Goal: Transaction & Acquisition: Purchase product/service

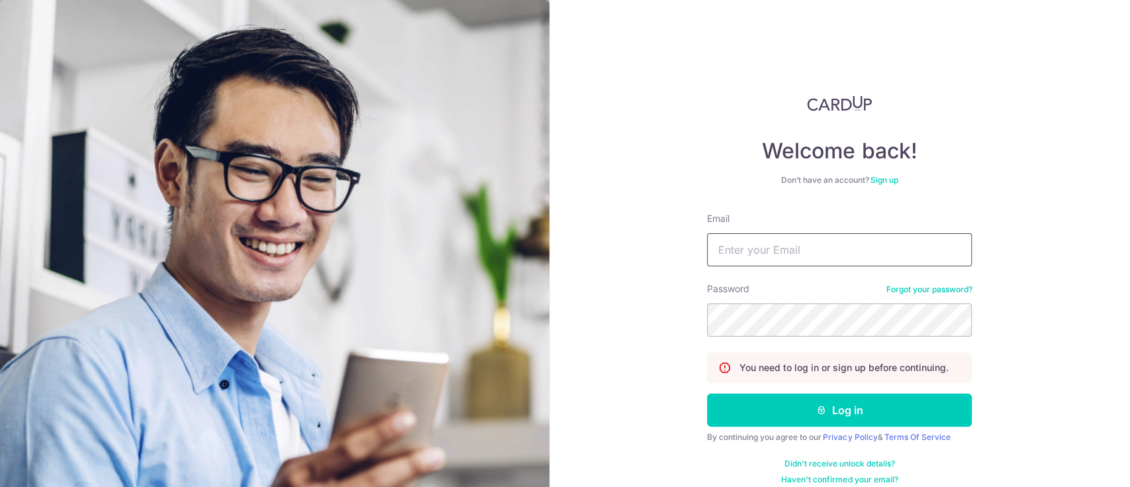
click at [805, 241] on input "Email" at bounding box center [839, 249] width 265 height 33
type input "jane@ngs.com.sg"
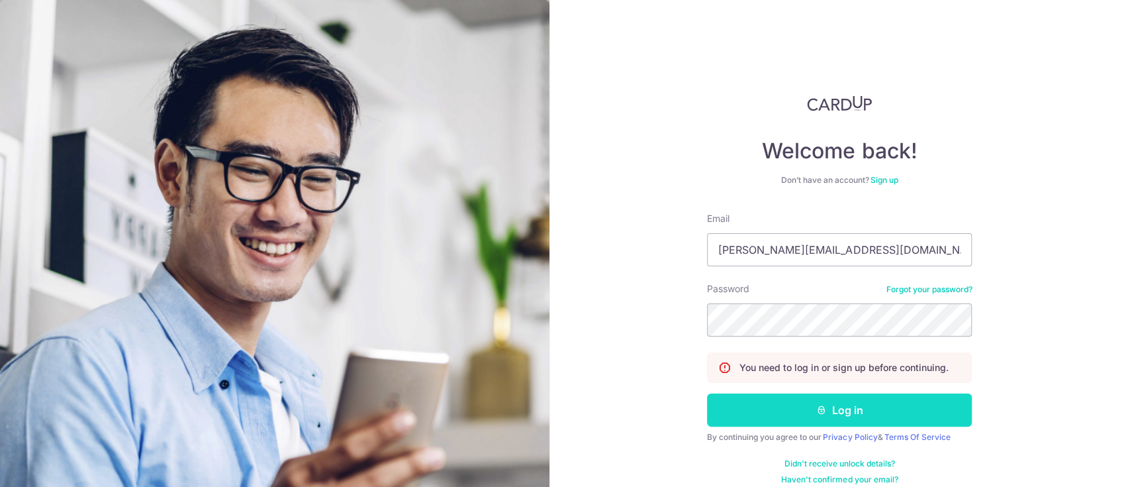
click at [834, 412] on button "Log in" at bounding box center [839, 409] width 265 height 33
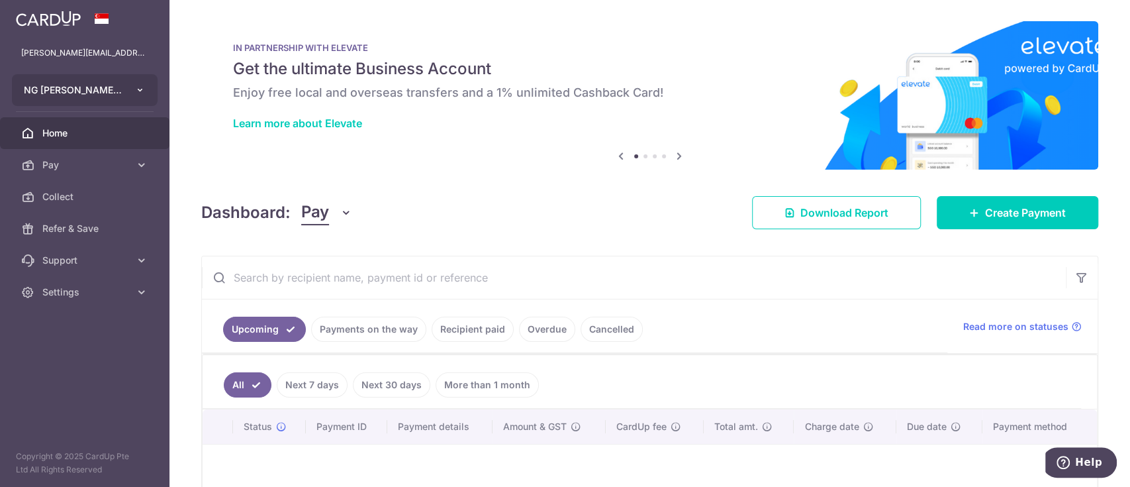
click at [89, 82] on button "NG GUAN SENG WOODWORKING INDUSTRIAL PTE. LTD." at bounding box center [85, 90] width 146 height 32
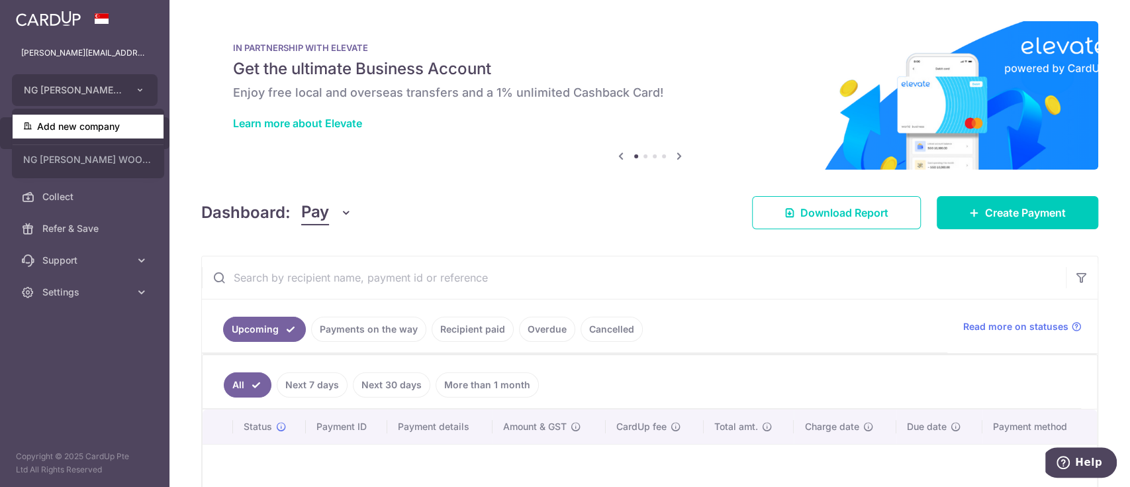
click at [101, 124] on link "Add new company" at bounding box center [88, 127] width 151 height 24
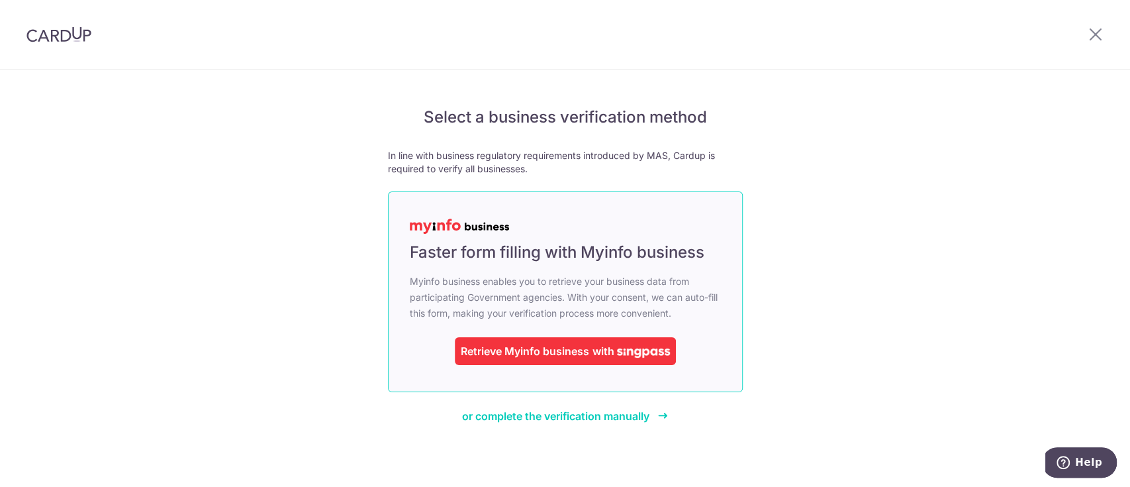
click at [523, 338] on div "Retrieve Myinfo business with" at bounding box center [565, 351] width 221 height 28
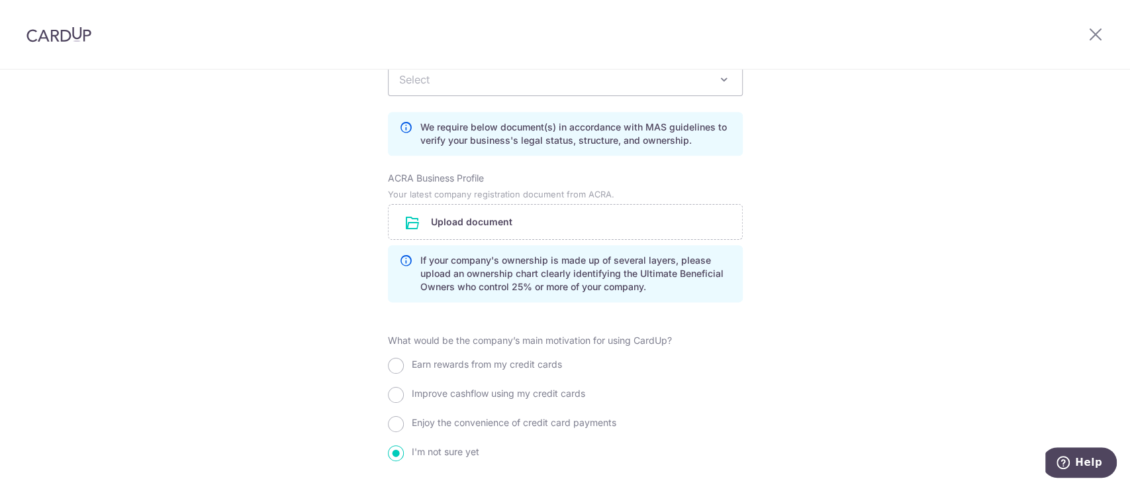
scroll to position [971, 0]
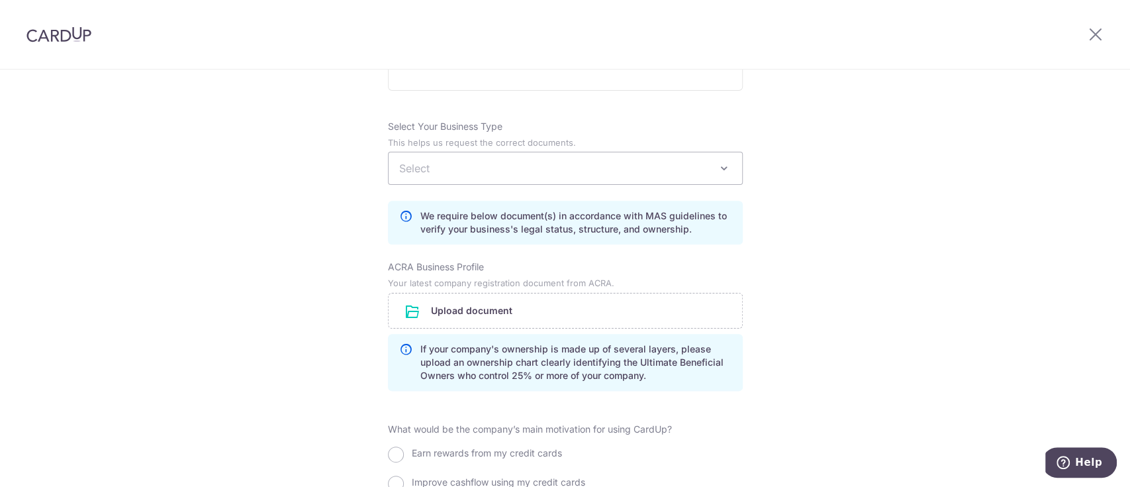
click at [516, 172] on span "Select" at bounding box center [566, 168] width 354 height 32
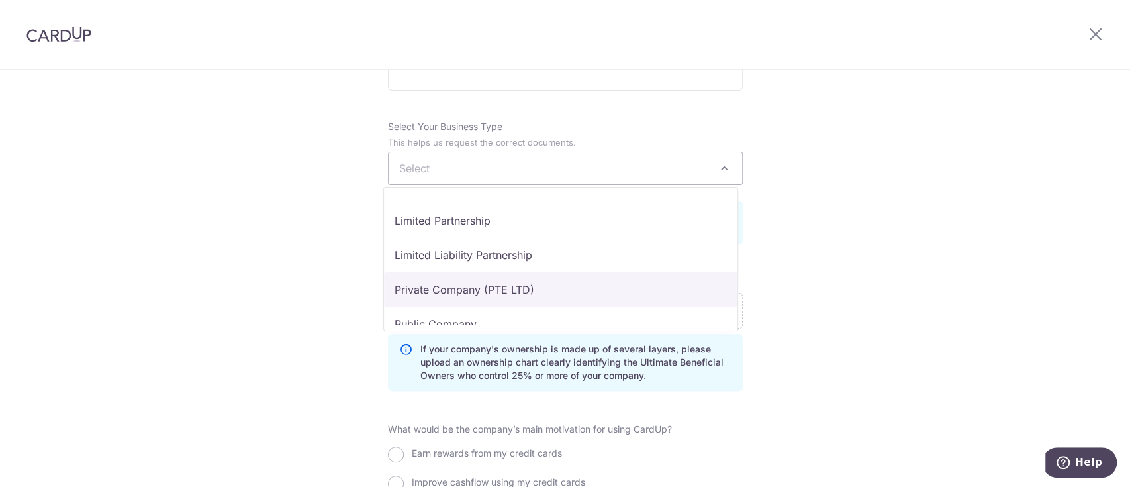
scroll to position [109, 0]
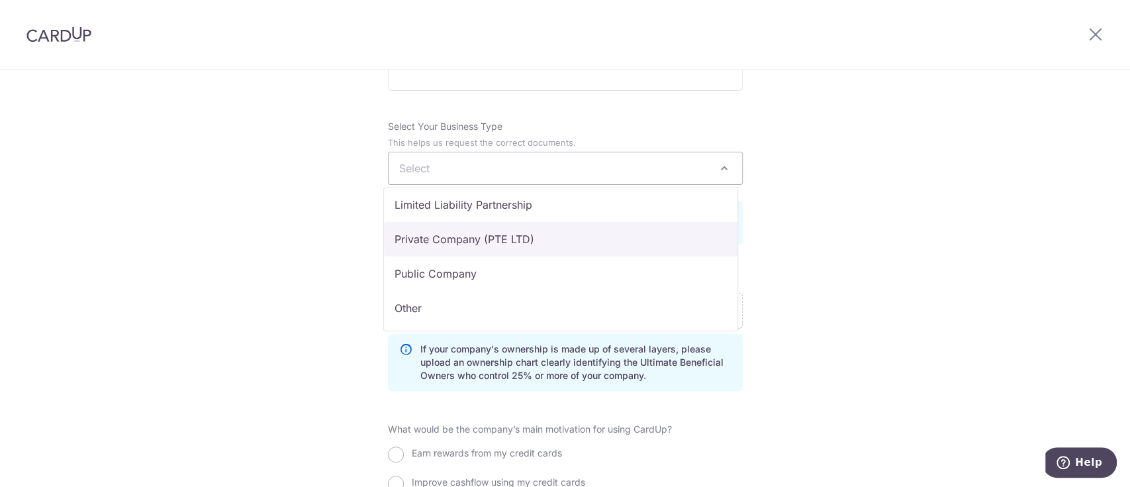
select select "Private Company (PTE LTD)"
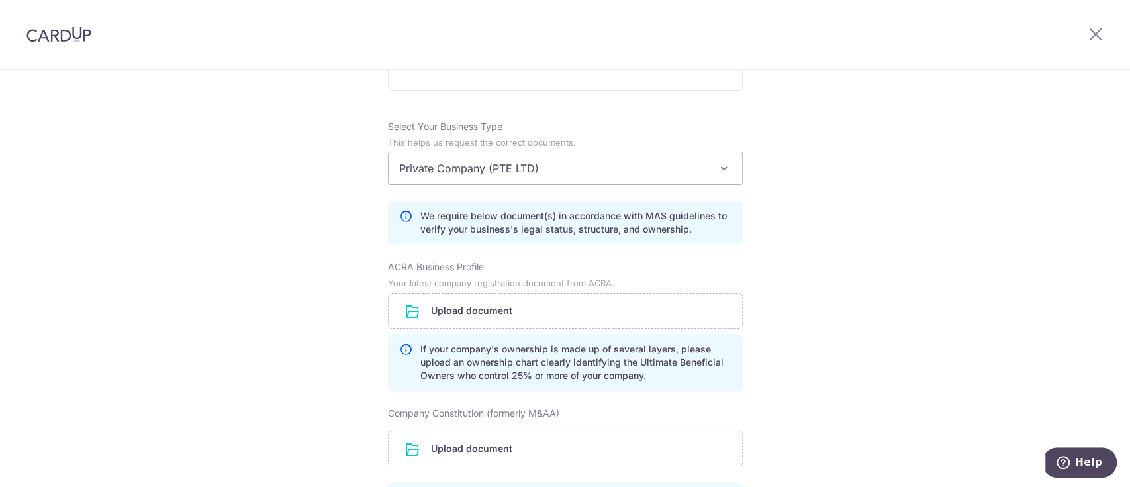
scroll to position [1147, 0]
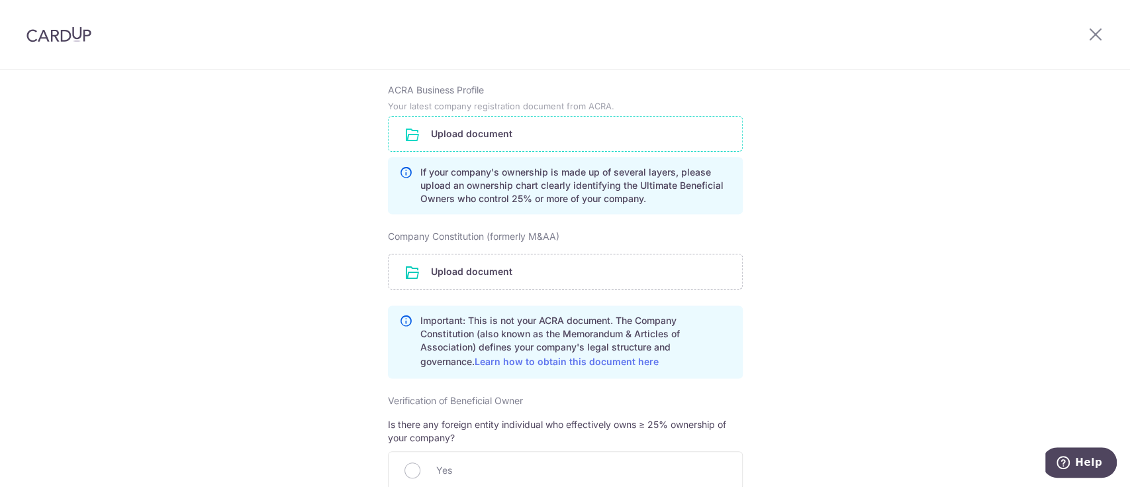
click at [479, 134] on input "file" at bounding box center [566, 134] width 354 height 34
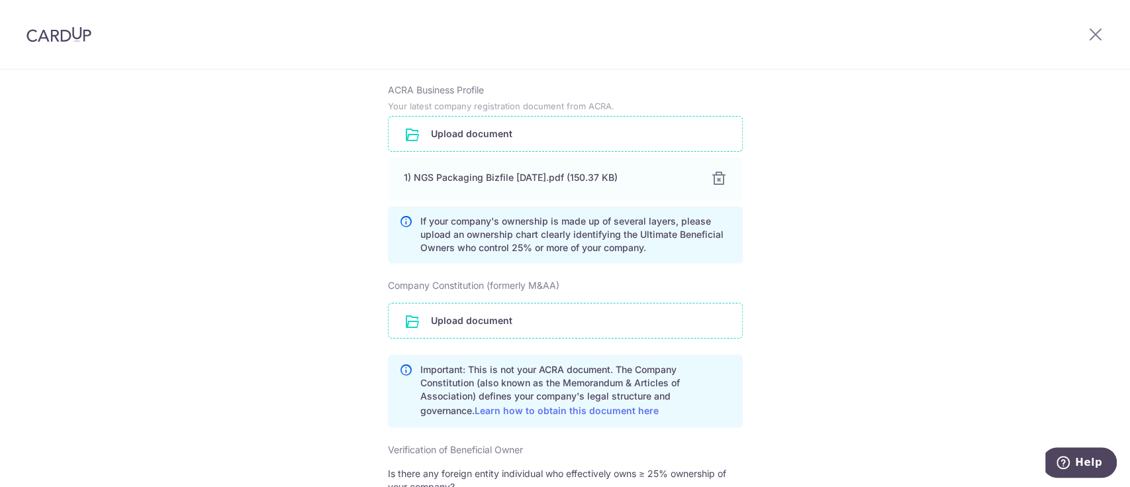
click at [571, 323] on input "file" at bounding box center [566, 320] width 354 height 34
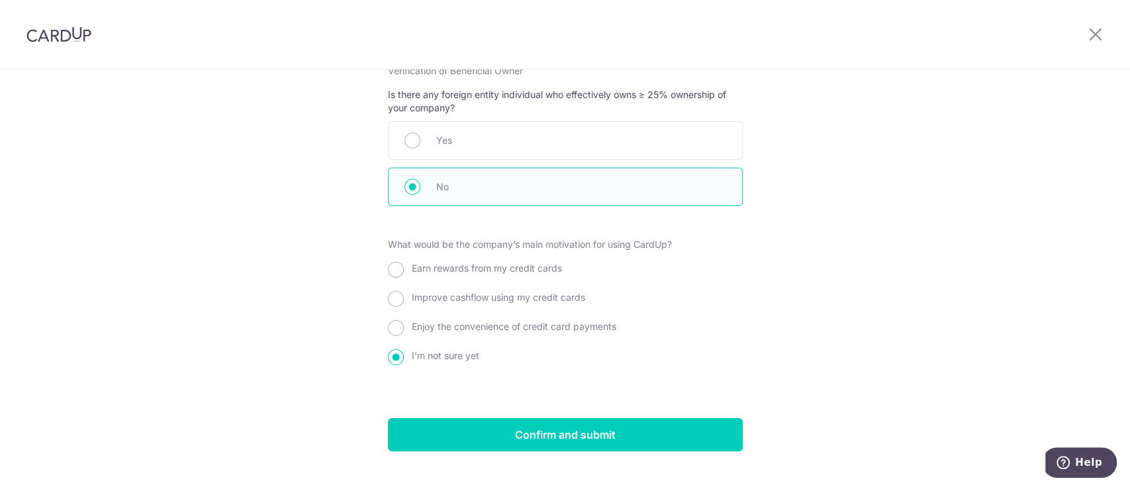
scroll to position [1599, 0]
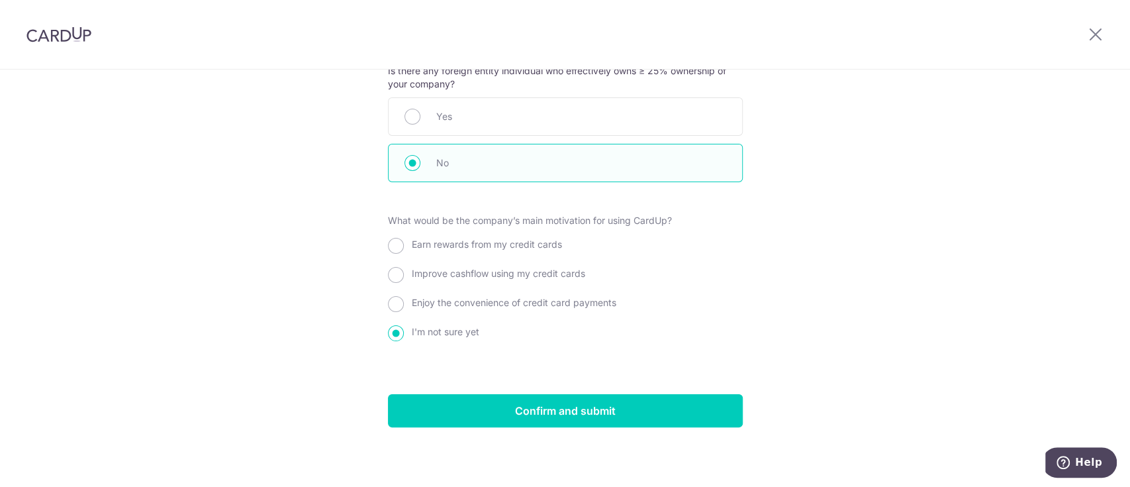
click at [556, 299] on span "Enjoy the convenience of credit card payments" at bounding box center [514, 302] width 205 height 11
click at [404, 299] on input "Enjoy the convenience of credit card payments" at bounding box center [396, 304] width 16 height 16
radio input "true"
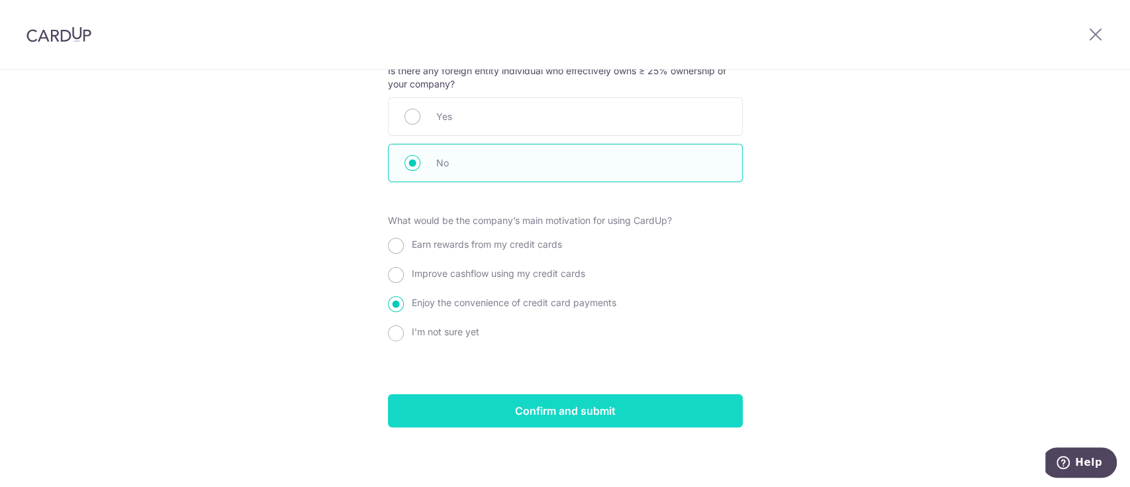
click at [584, 412] on input "Confirm and submit" at bounding box center [565, 410] width 355 height 33
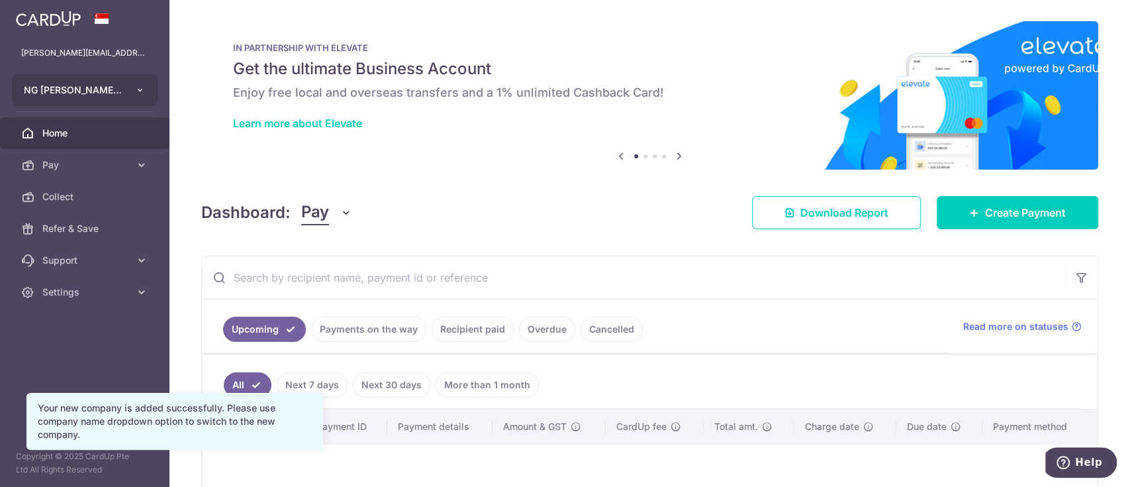
click at [135, 89] on icon "button" at bounding box center [140, 90] width 11 height 11
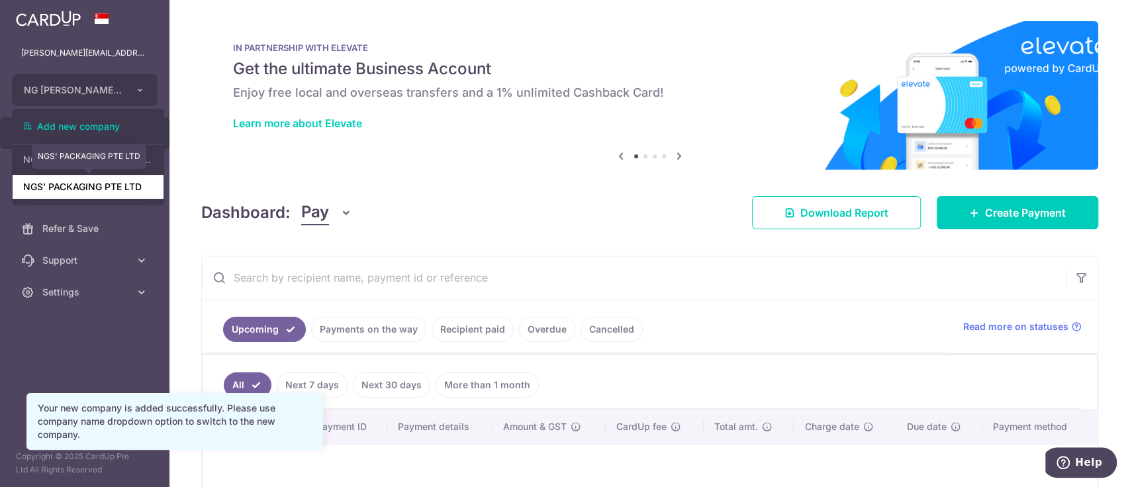
click at [103, 192] on link "NGS' PACKAGING PTE LTD" at bounding box center [88, 187] width 151 height 24
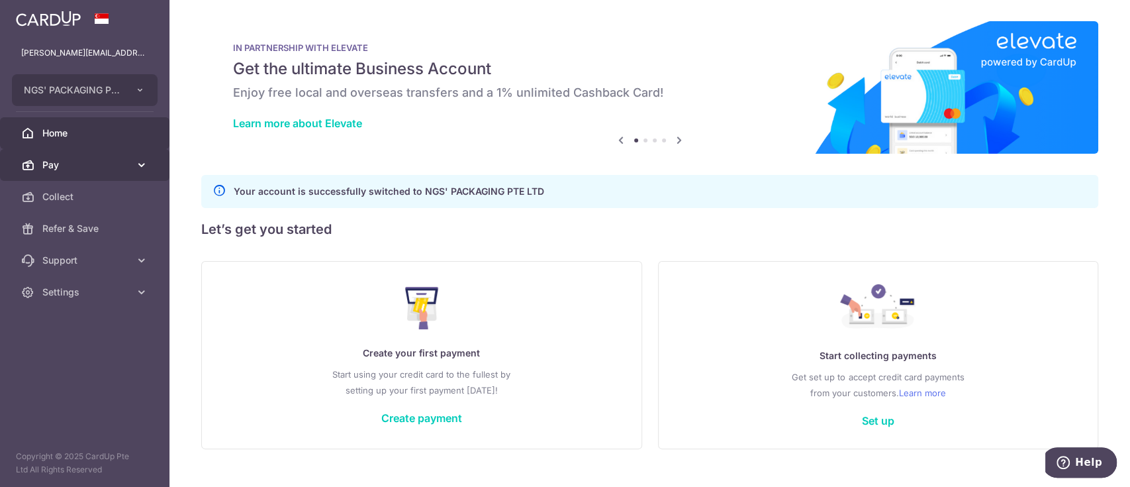
click at [85, 160] on span "Pay" at bounding box center [85, 164] width 87 height 13
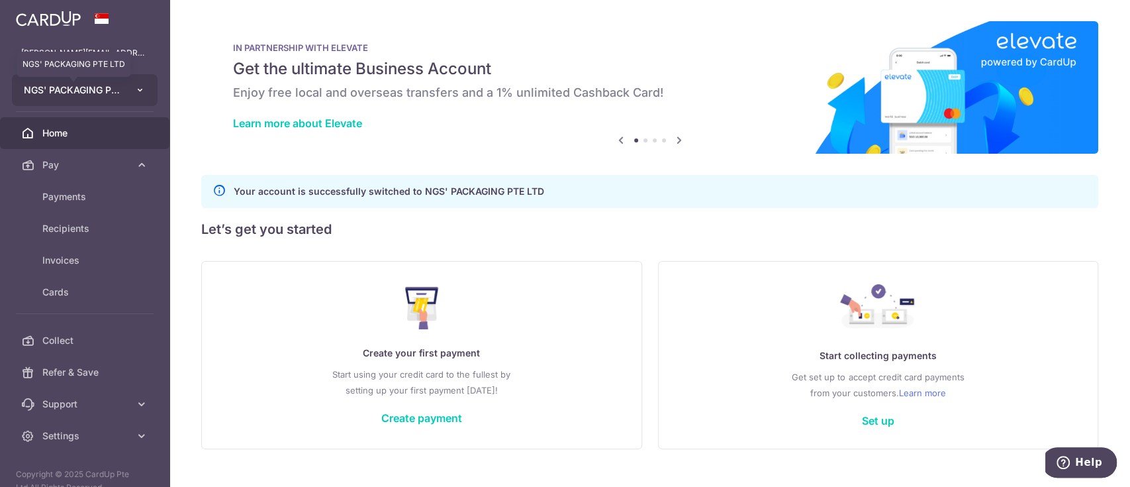
click at [113, 84] on span "NGS' PACKAGING PTE LTD" at bounding box center [73, 89] width 98 height 13
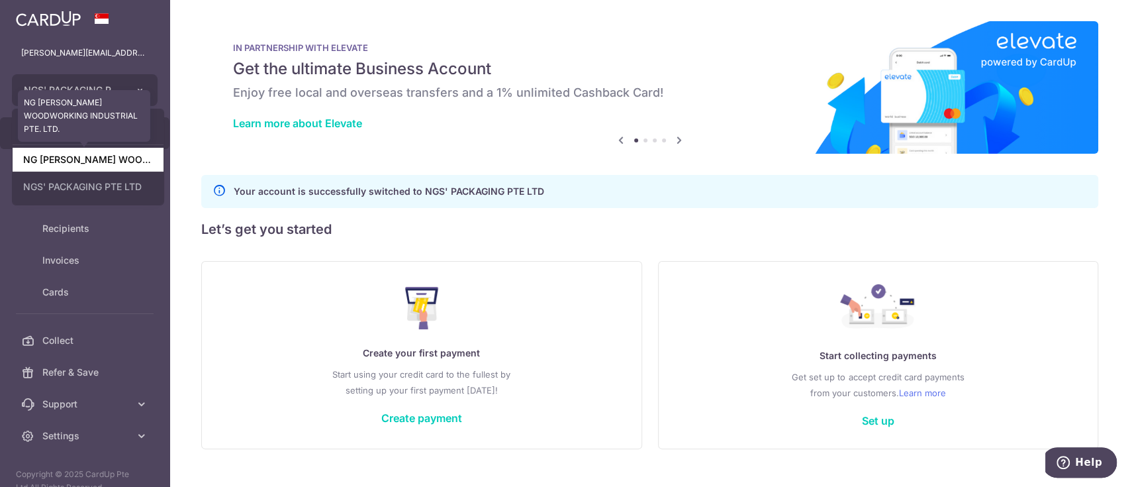
click at [104, 158] on link "NG GUAN SENG WOODWORKING INDUSTRIAL PTE. LTD." at bounding box center [88, 160] width 151 height 24
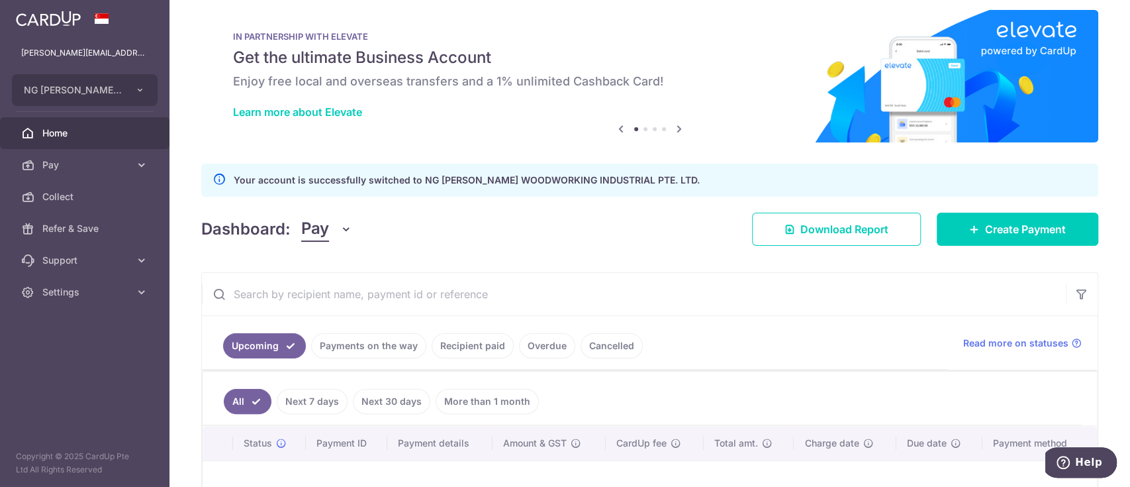
scroll to position [10, 0]
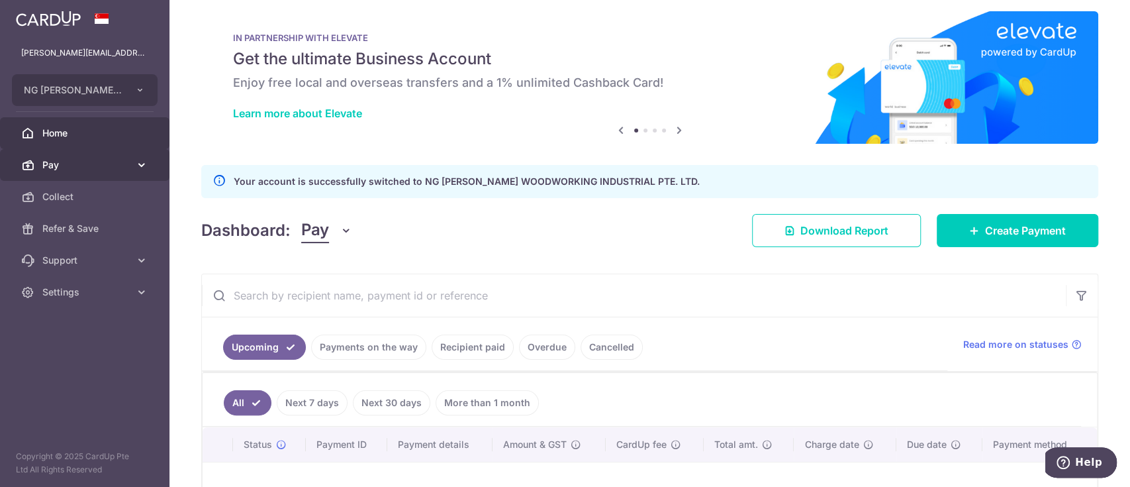
click at [154, 162] on link "Pay" at bounding box center [85, 165] width 170 height 32
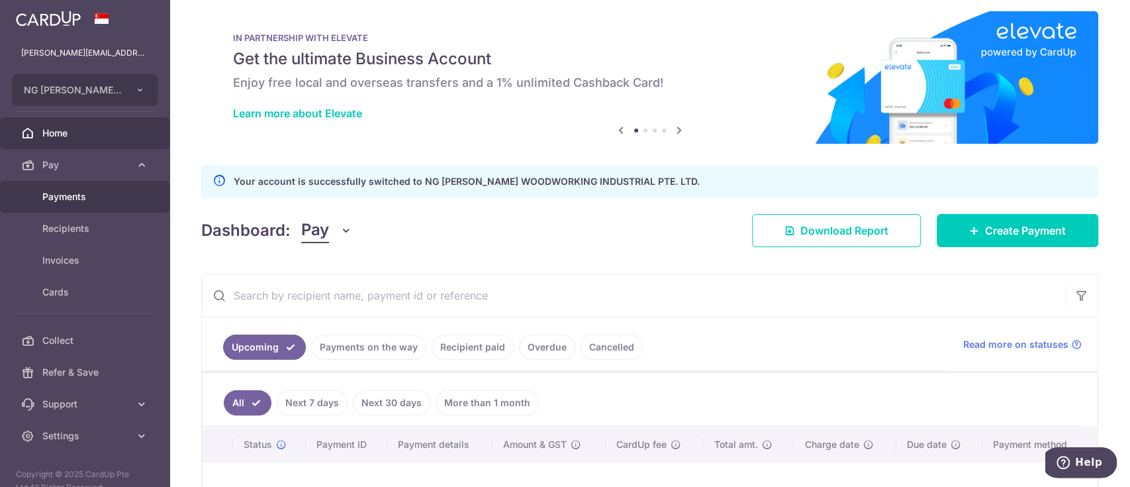
click at [103, 193] on span "Payments" at bounding box center [85, 196] width 87 height 13
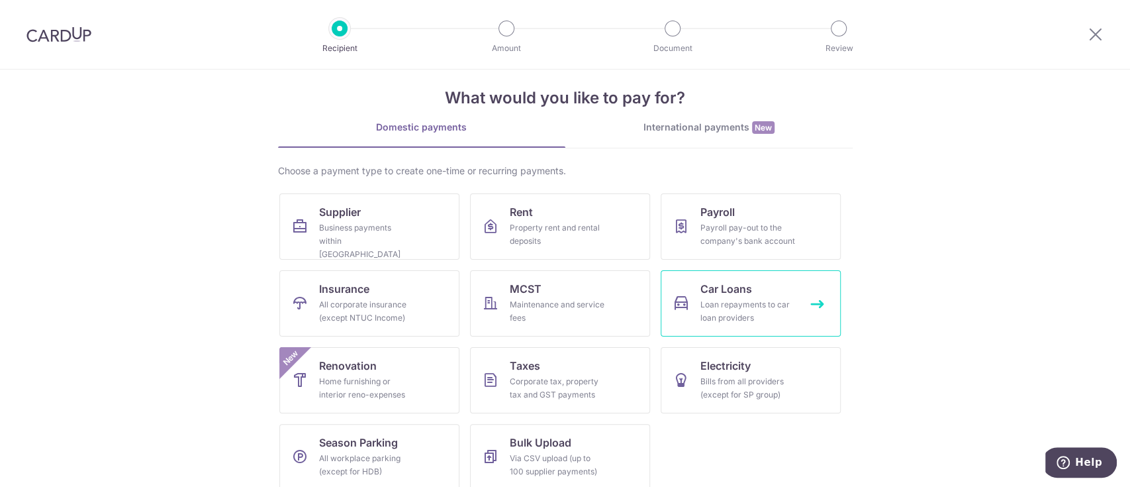
scroll to position [28, 0]
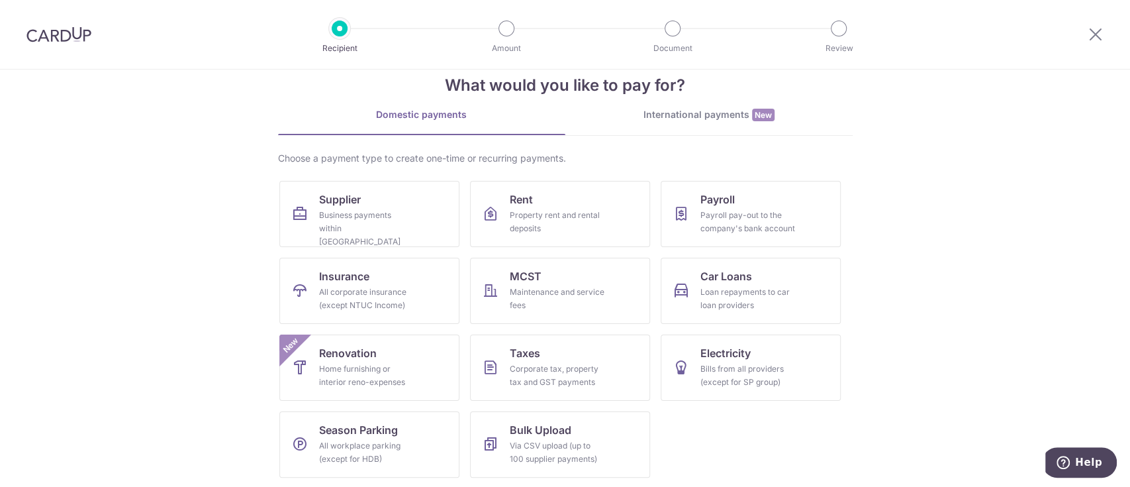
click at [729, 119] on div "International payments New" at bounding box center [708, 115] width 287 height 14
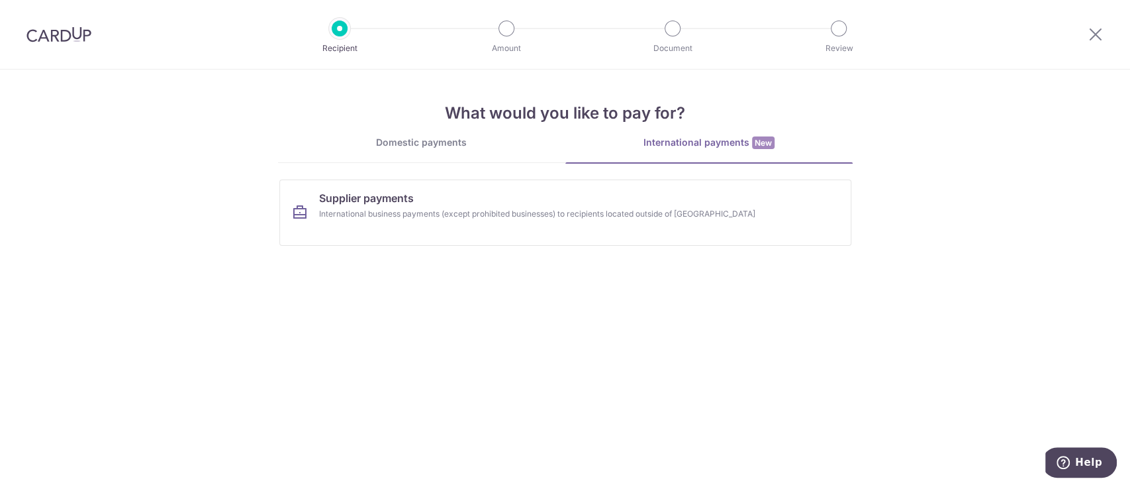
scroll to position [0, 0]
click at [573, 213] on div "International business payments (except prohibited businesses) to recipients lo…" at bounding box center [548, 213] width 458 height 13
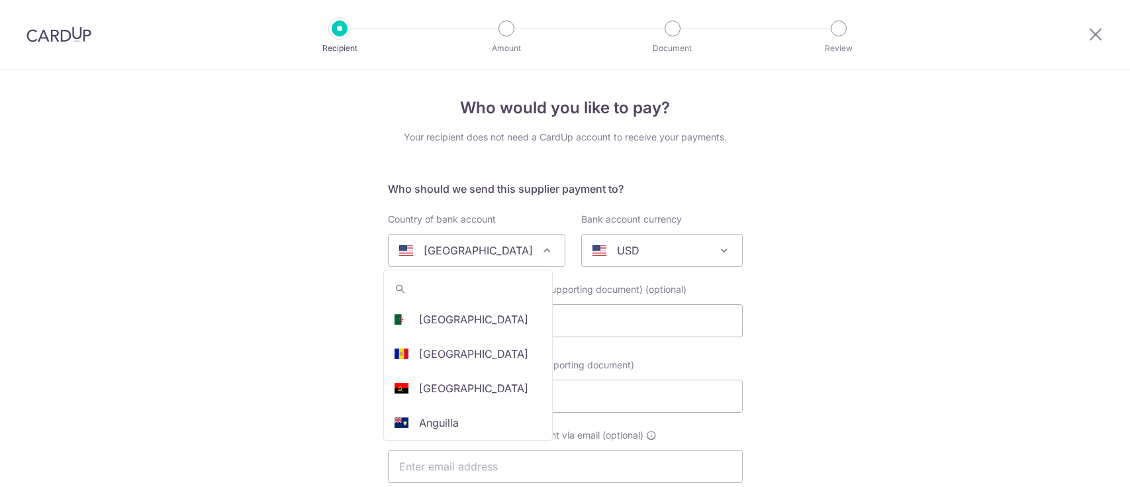
select select
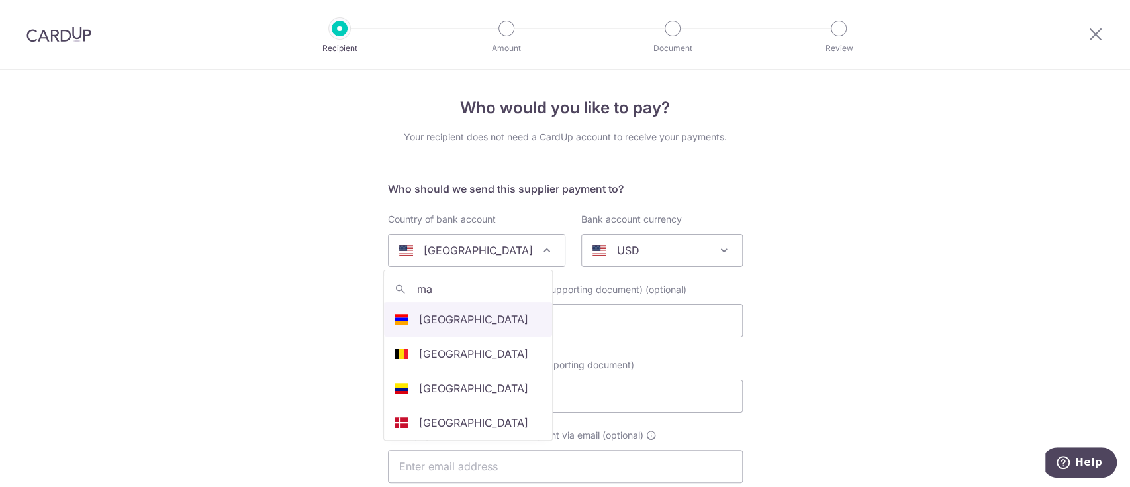
type input "mal"
select select "159"
select select "[GEOGRAPHIC_DATA]"
select select
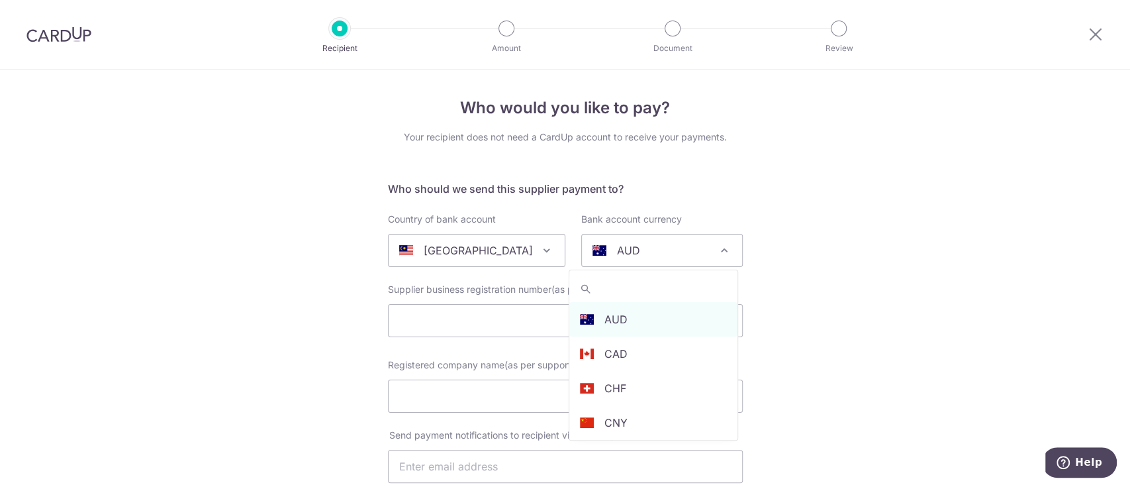
click at [622, 257] on p "AUD" at bounding box center [628, 250] width 23 height 16
type input "m"
type input "sg"
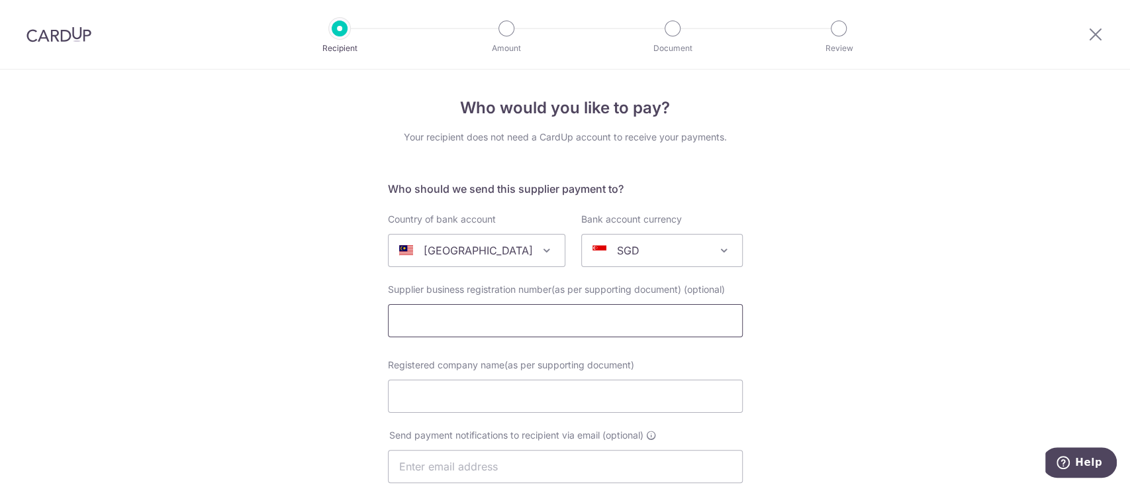
click at [622, 321] on input "text" at bounding box center [565, 320] width 355 height 33
click at [668, 262] on span "SGD" at bounding box center [662, 250] width 160 height 32
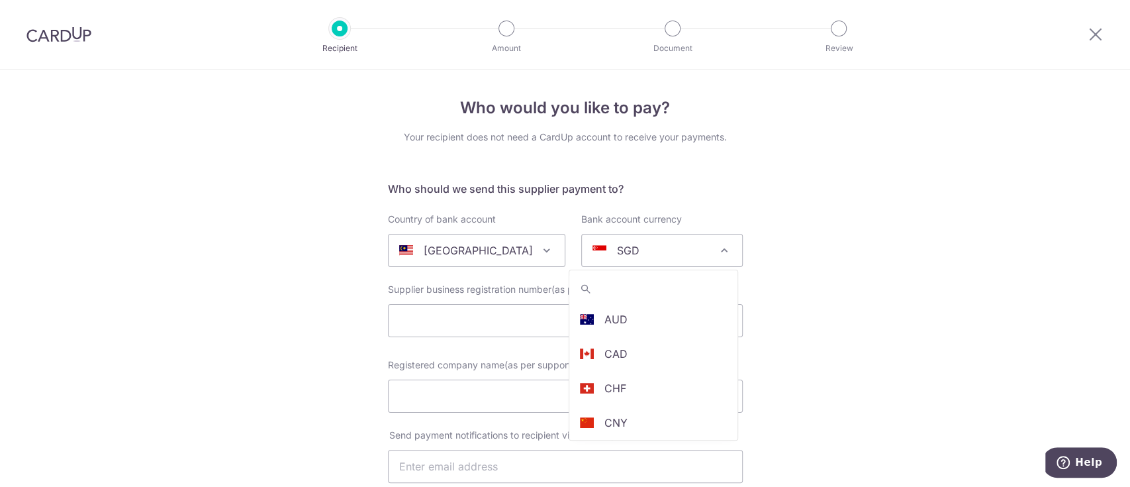
scroll to position [275, 0]
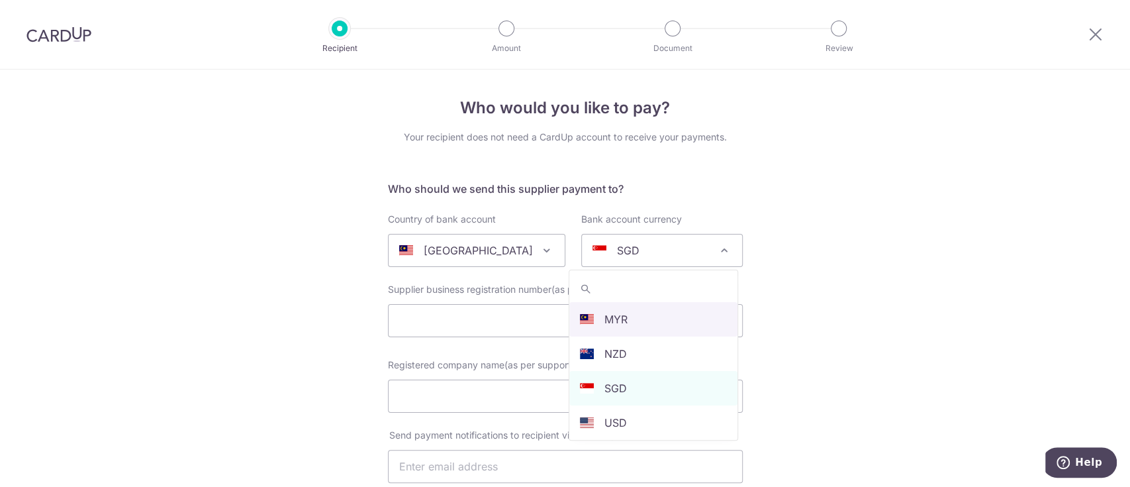
select select "4"
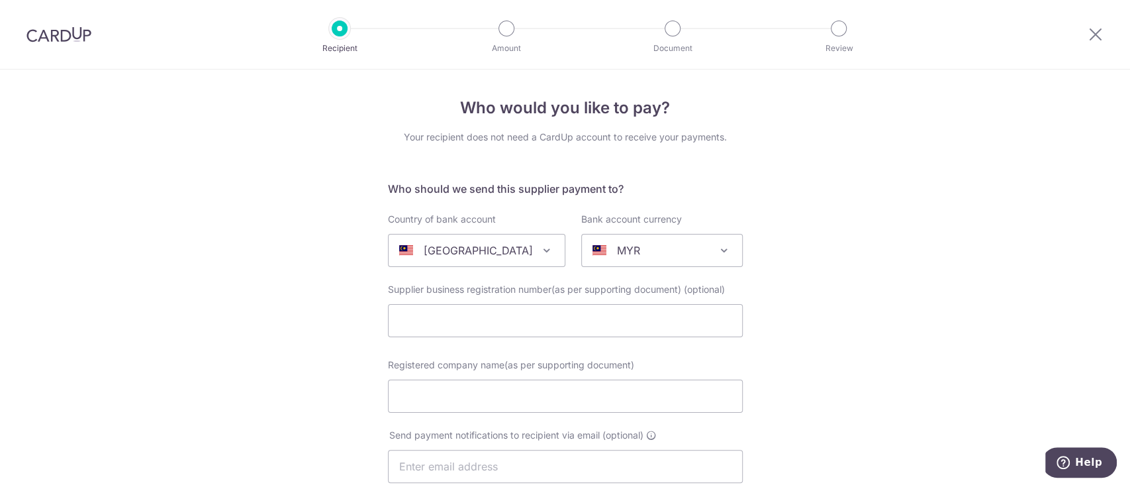
click at [623, 316] on input "text" at bounding box center [565, 320] width 355 height 33
type input "3"
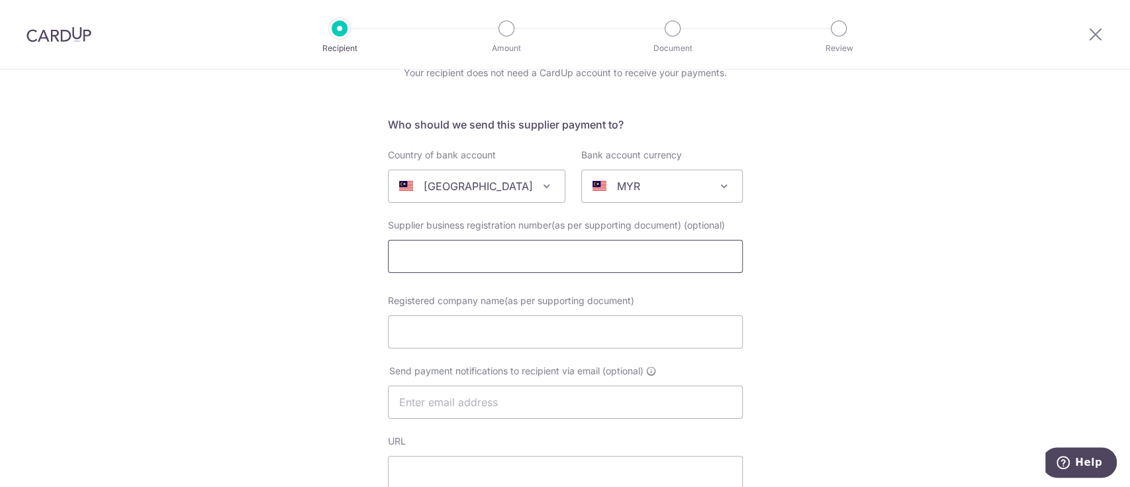
scroll to position [88, 0]
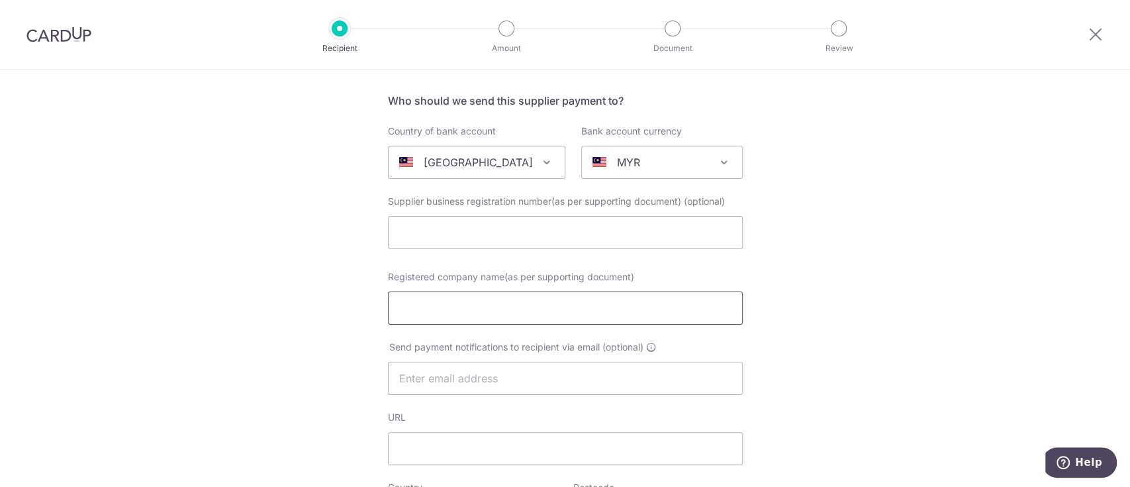
click at [623, 316] on input "Registered company name(as per supporting document)" at bounding box center [565, 307] width 355 height 33
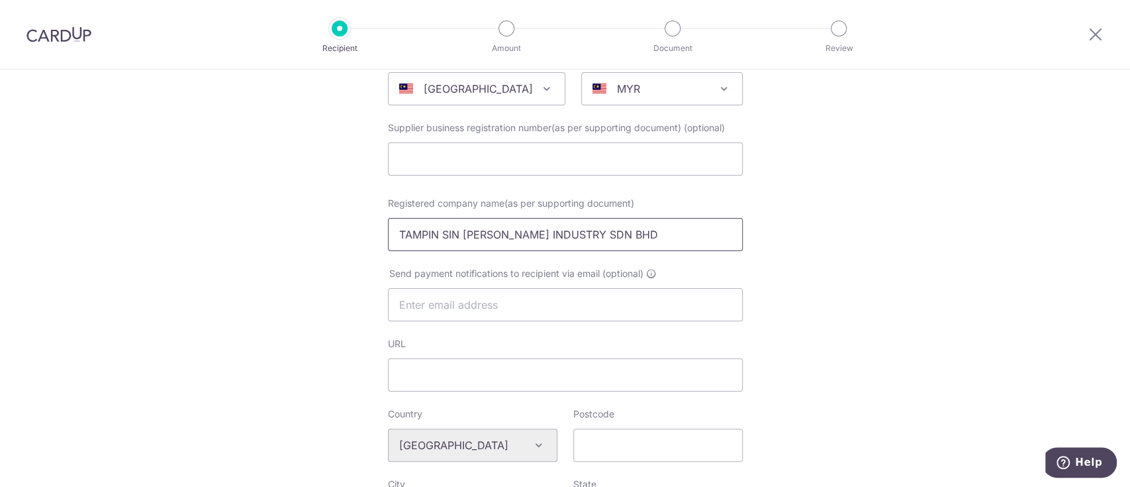
scroll to position [164, 0]
type input "TAMPIN SIN [PERSON_NAME] INDUSTRY SDN BHD"
click at [626, 294] on input "text" at bounding box center [565, 302] width 355 height 33
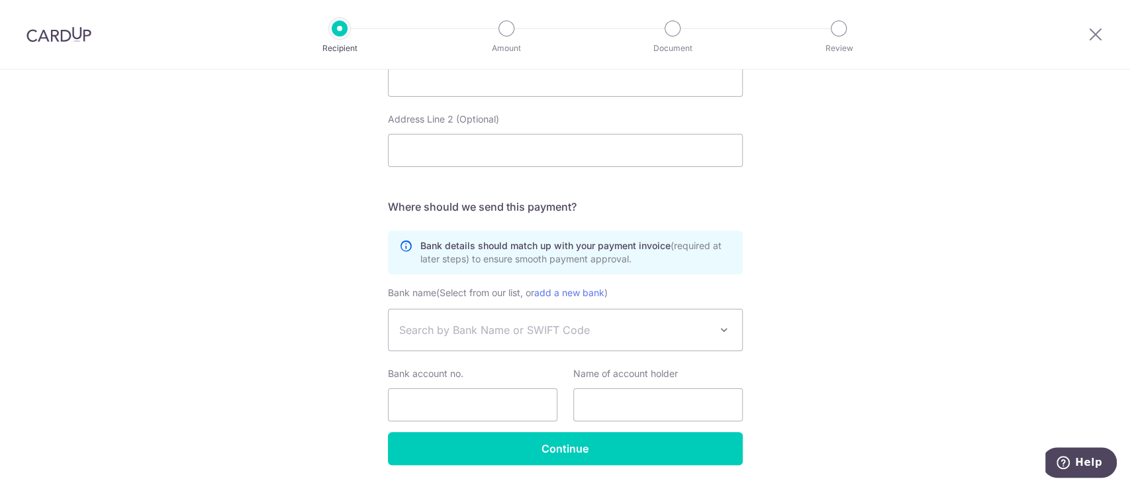
scroll to position [706, 0]
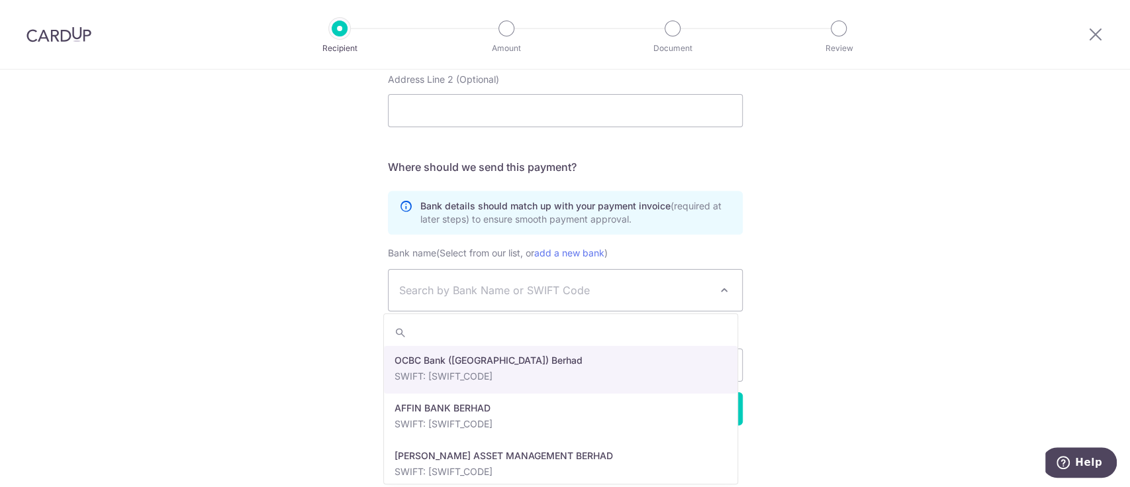
click at [662, 290] on span "Search by Bank Name or SWIFT Code" at bounding box center [554, 290] width 311 height 16
type input "[SWIFT_CODE]"
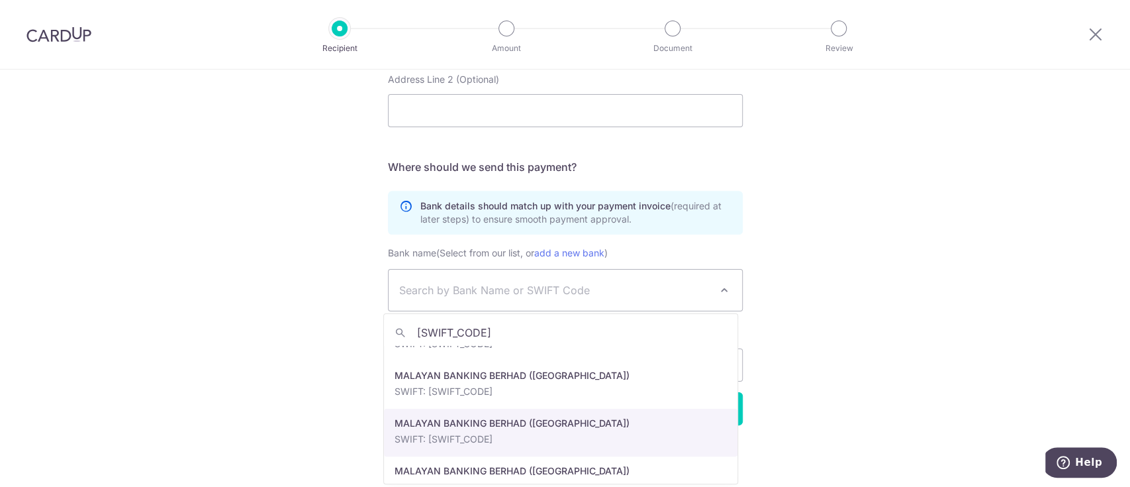
scroll to position [0, 0]
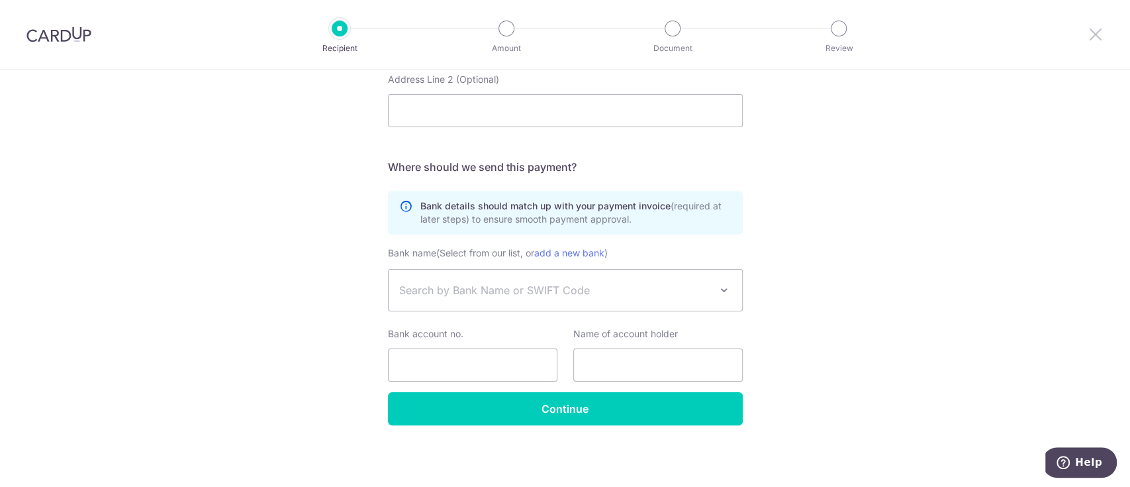
click at [1102, 40] on icon at bounding box center [1096, 34] width 16 height 17
